Goal: Transaction & Acquisition: Obtain resource

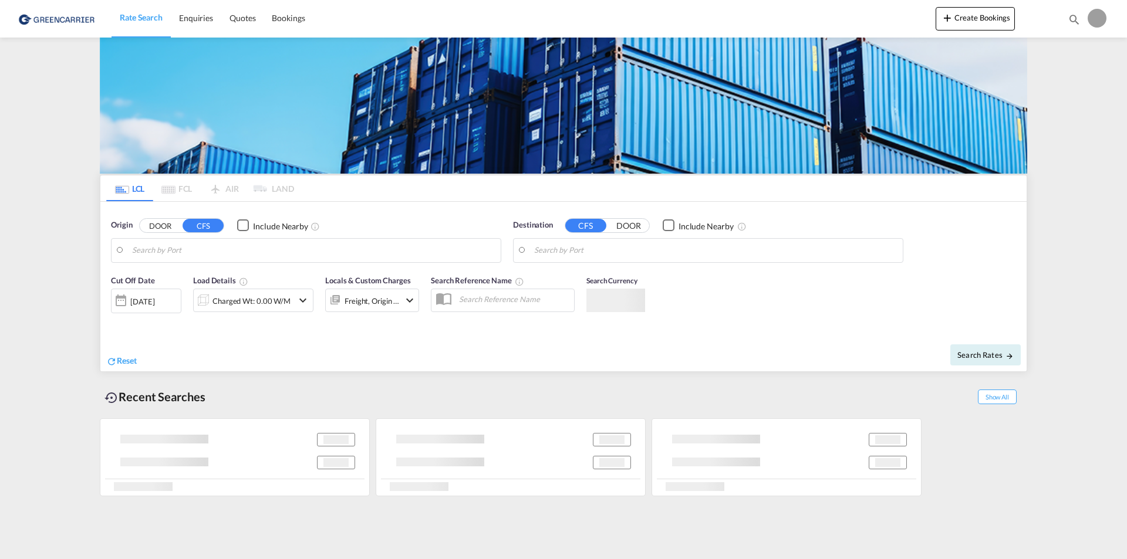
type input "[EMAIL_ADDRESS][DOMAIN_NAME]"
click at [543, 315] on form "Origin DOOR CFS Include Nearby Destination CFS DOOR Include Nearby Cut Off Date…" at bounding box center [563, 287] width 926 height 170
type input "TH-24150, Bang Nam Prieo, [GEOGRAPHIC_DATA]"
type input "CZ-25101, Jazlovice"
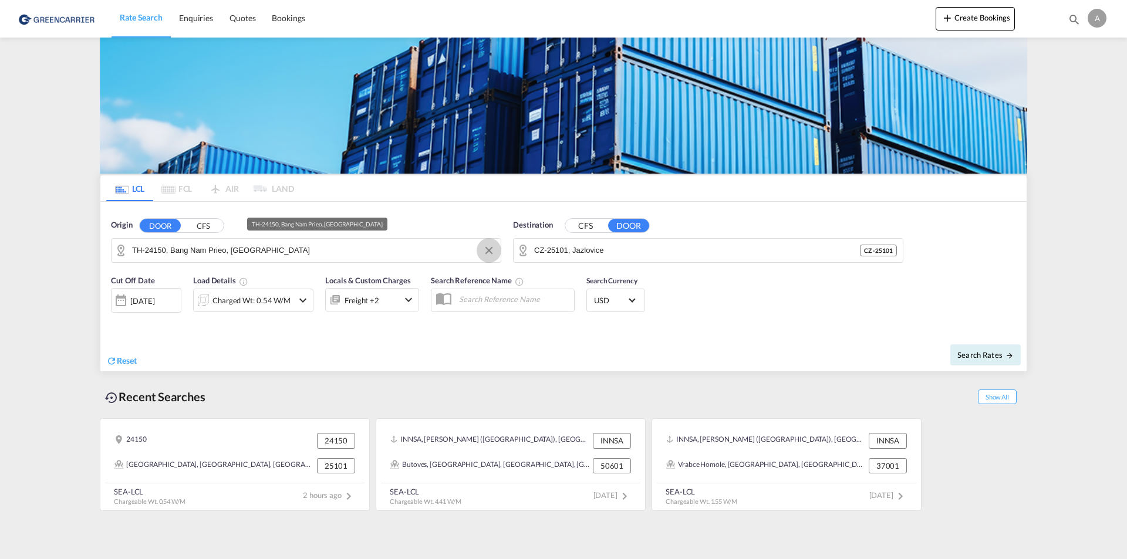
click at [489, 251] on button "Clear Input" at bounding box center [489, 251] width 18 height 18
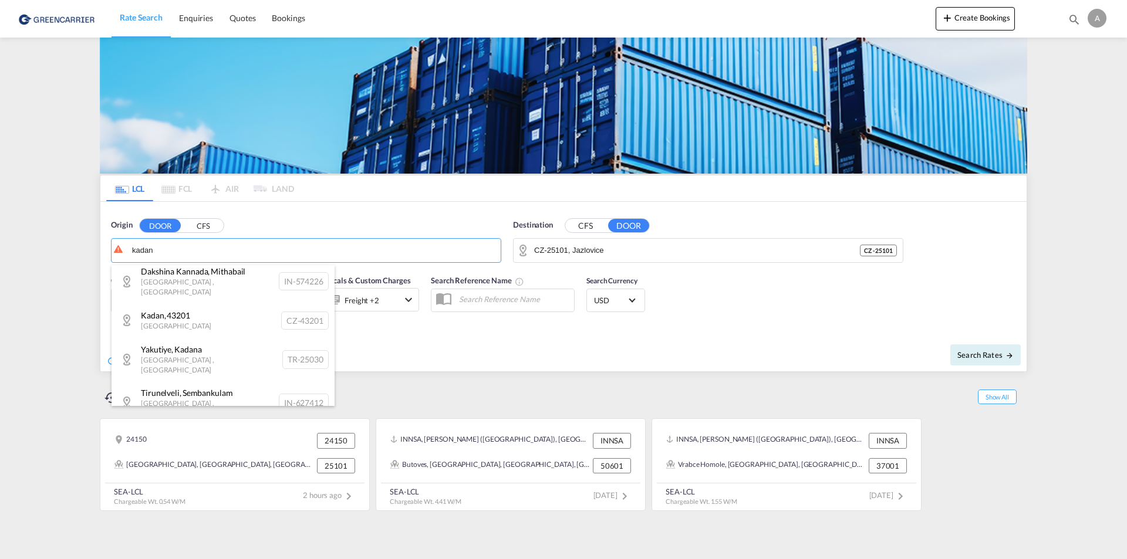
scroll to position [398, 0]
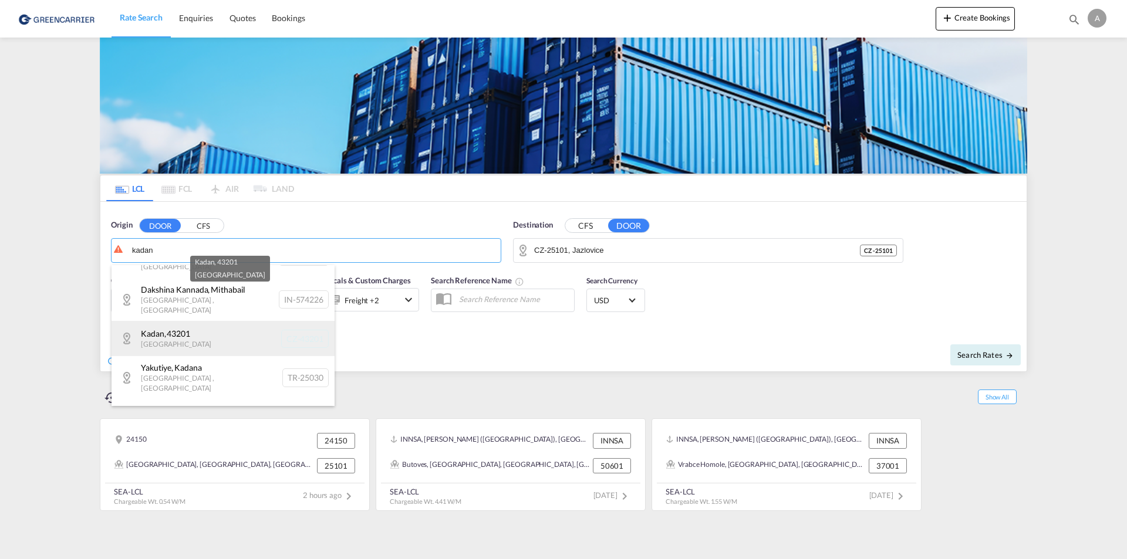
click at [181, 321] on div "Kadan , [GEOGRAPHIC_DATA] [GEOGRAPHIC_DATA]-43201" at bounding box center [222, 338] width 223 height 35
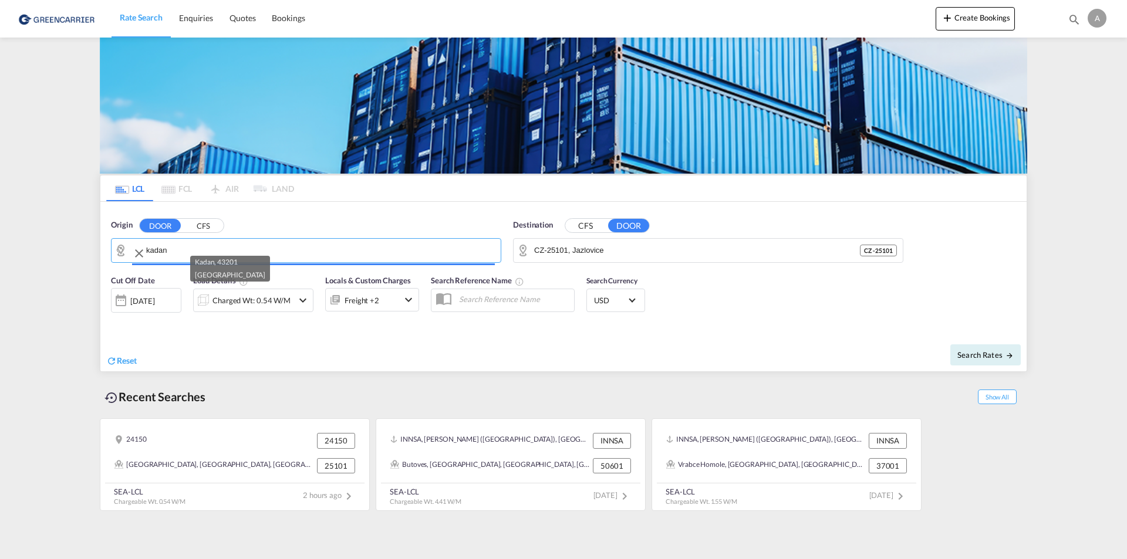
type input "CZ-43201, Kadan"
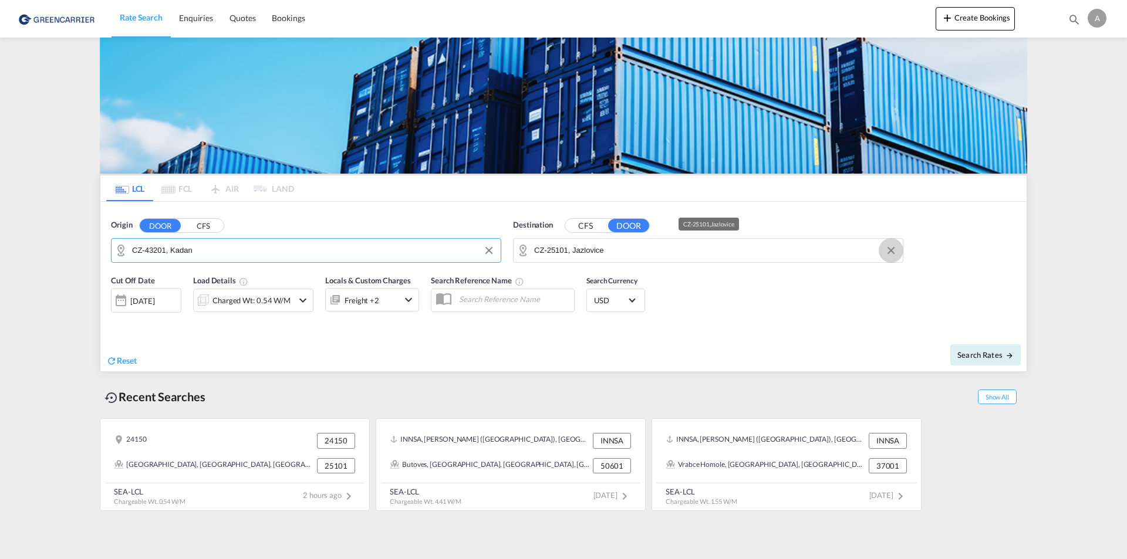
click at [889, 250] on button "Clear Input" at bounding box center [891, 251] width 18 height 18
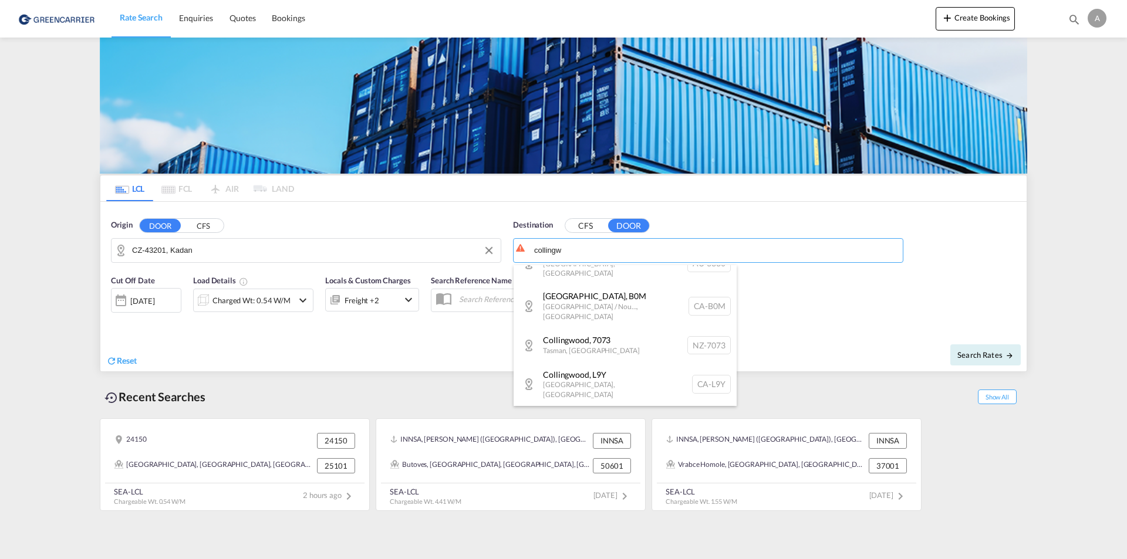
scroll to position [83, 0]
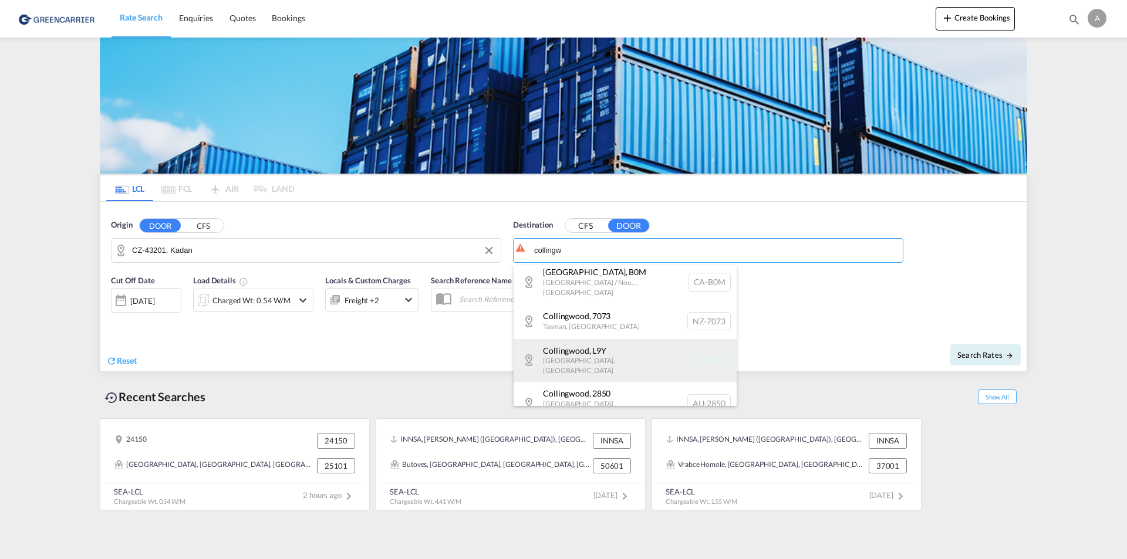
click at [593, 343] on div "Collingwood , L9Y [GEOGRAPHIC_DATA] , [GEOGRAPHIC_DATA] [GEOGRAPHIC_DATA]-L9Y" at bounding box center [624, 360] width 223 height 43
type input "CA-L9Y, [GEOGRAPHIC_DATA], [GEOGRAPHIC_DATA]"
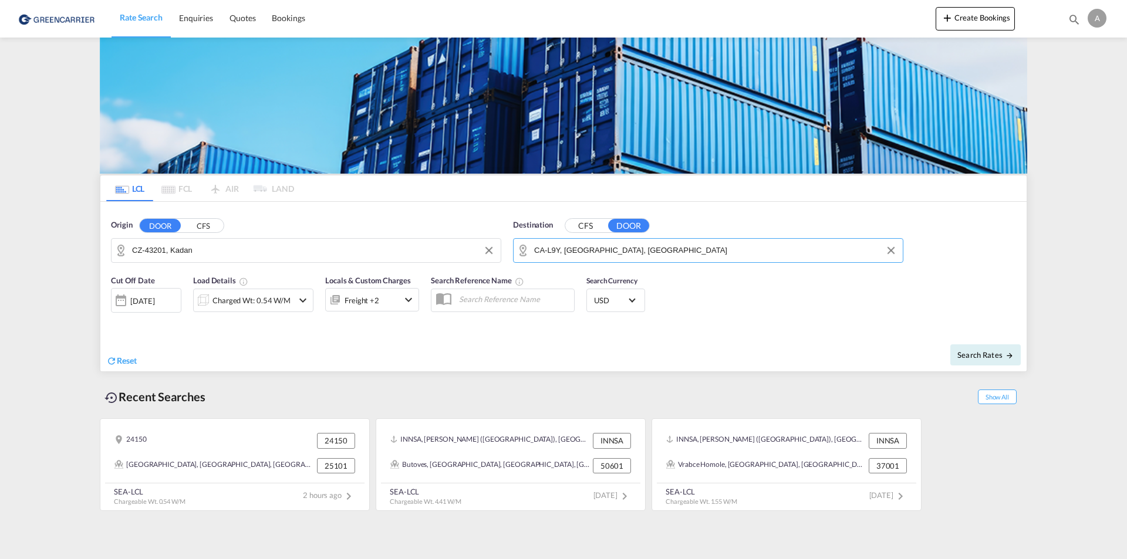
click at [235, 300] on div "Charged Wt: 0.54 W/M" at bounding box center [251, 300] width 78 height 16
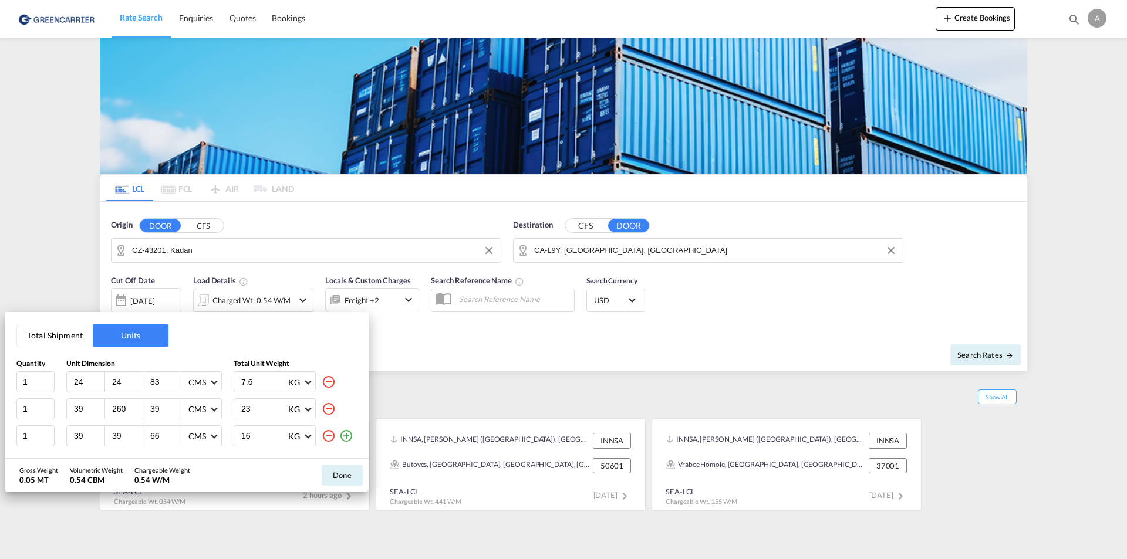
click at [329, 410] on md-icon "icon-minus-circle-outline" at bounding box center [329, 409] width 14 height 14
type input "39"
type input "66"
type input "16"
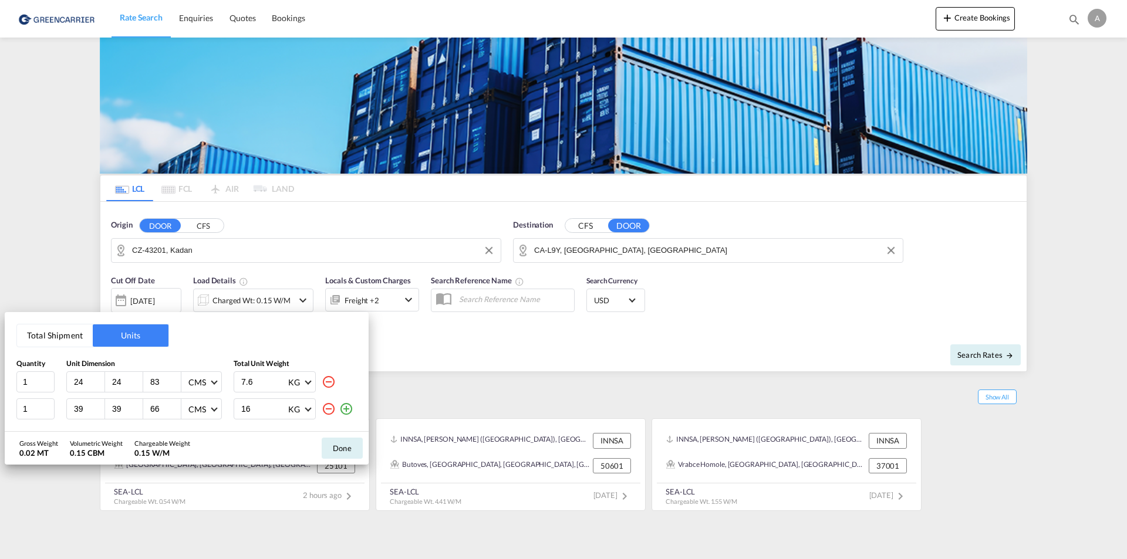
click at [329, 410] on md-icon "icon-minus-circle-outline" at bounding box center [329, 409] width 14 height 14
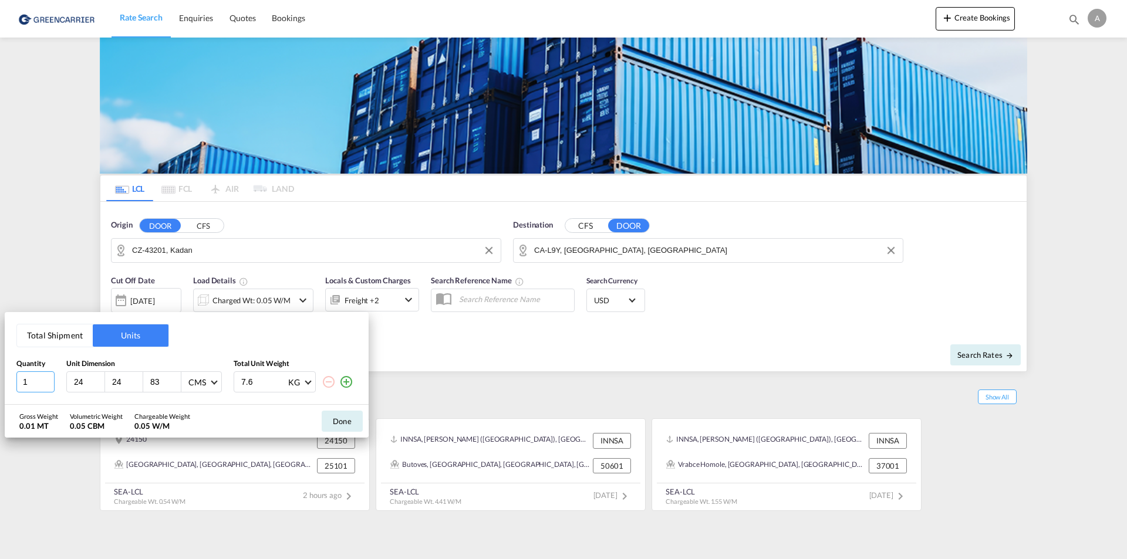
drag, startPoint x: 29, startPoint y: 382, endPoint x: 6, endPoint y: 377, distance: 23.9
click at [6, 377] on div "Total Shipment Units Quantity Unit Dimension Total Unit Weight 1 24 24 83 CMS C…" at bounding box center [187, 358] width 364 height 93
type input "3"
type input "120"
type input "80"
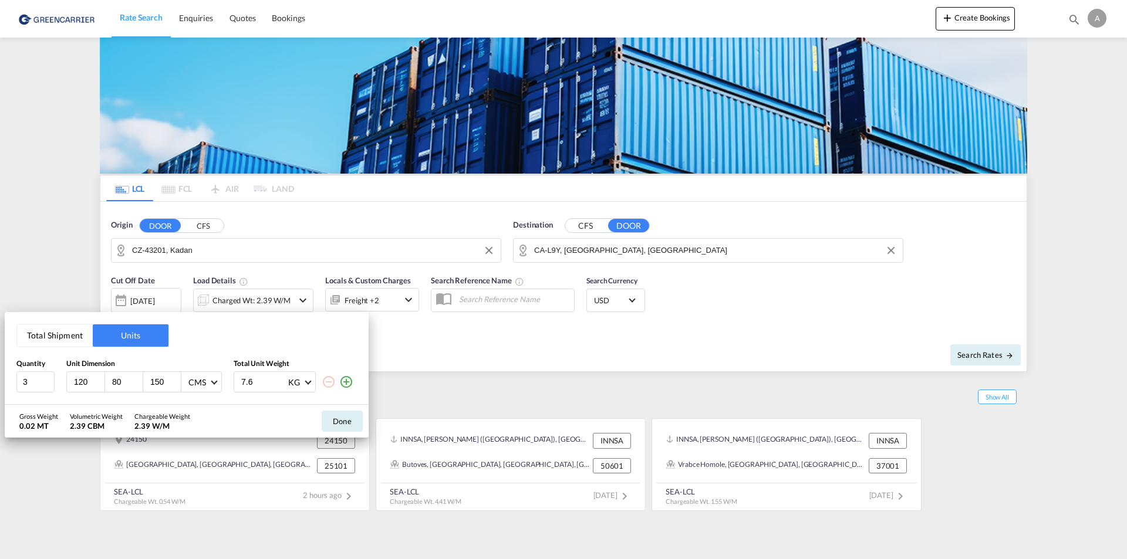
type input "150"
type input "100"
click at [338, 423] on button "Done" at bounding box center [342, 421] width 41 height 21
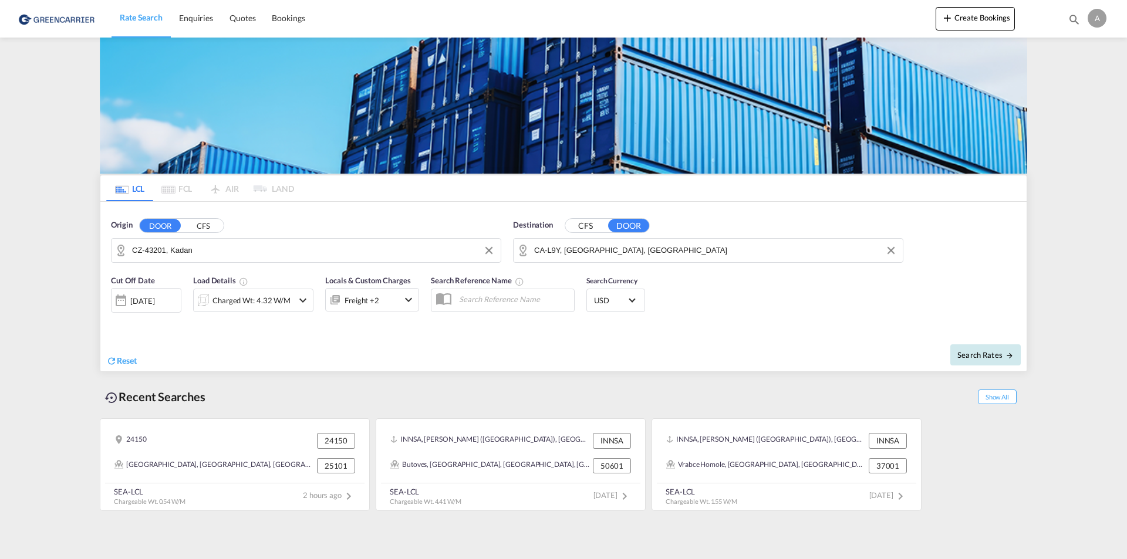
click at [963, 351] on span "Search Rates" at bounding box center [985, 354] width 56 height 9
type input "43201 to L9Y / [DATE]"
